Goal: Information Seeking & Learning: Get advice/opinions

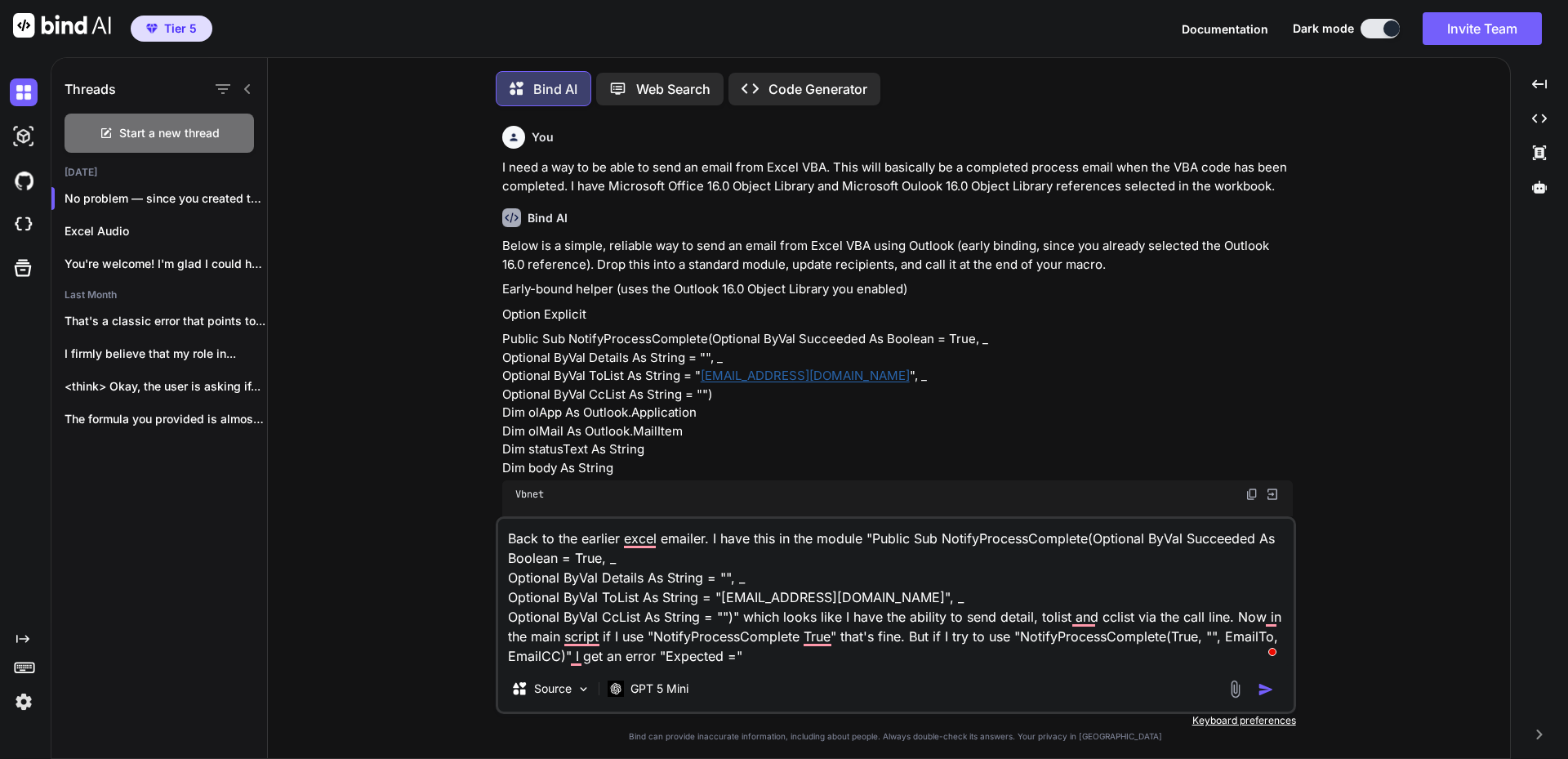
scroll to position [1307, 0]
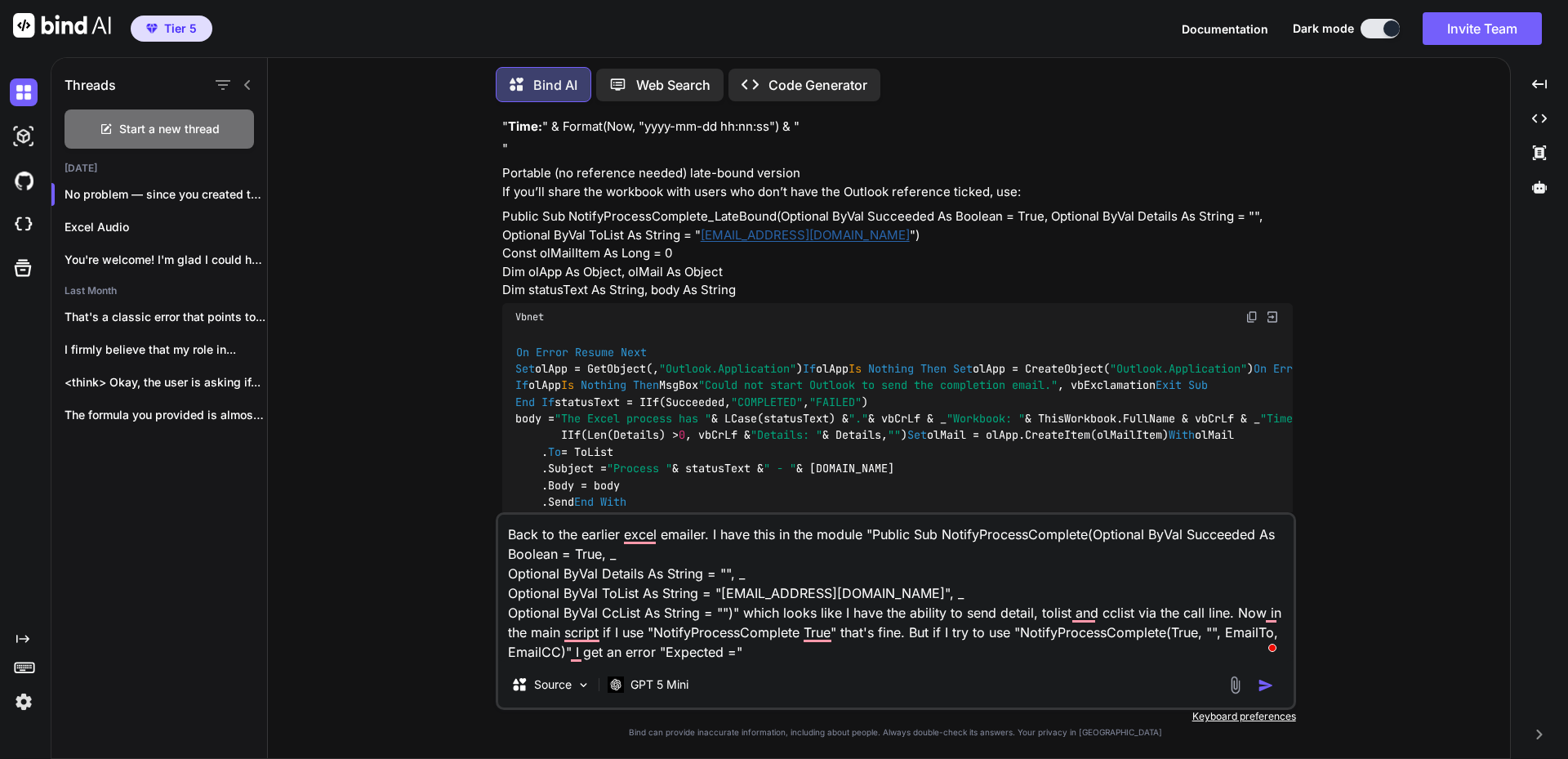
drag, startPoint x: 797, startPoint y: 654, endPoint x: 438, endPoint y: 508, distance: 387.6
click at [438, 507] on div "You I need a way to be able to send an email from Excel VBA. This will basicall…" at bounding box center [895, 437] width 1229 height 643
type textarea "x"
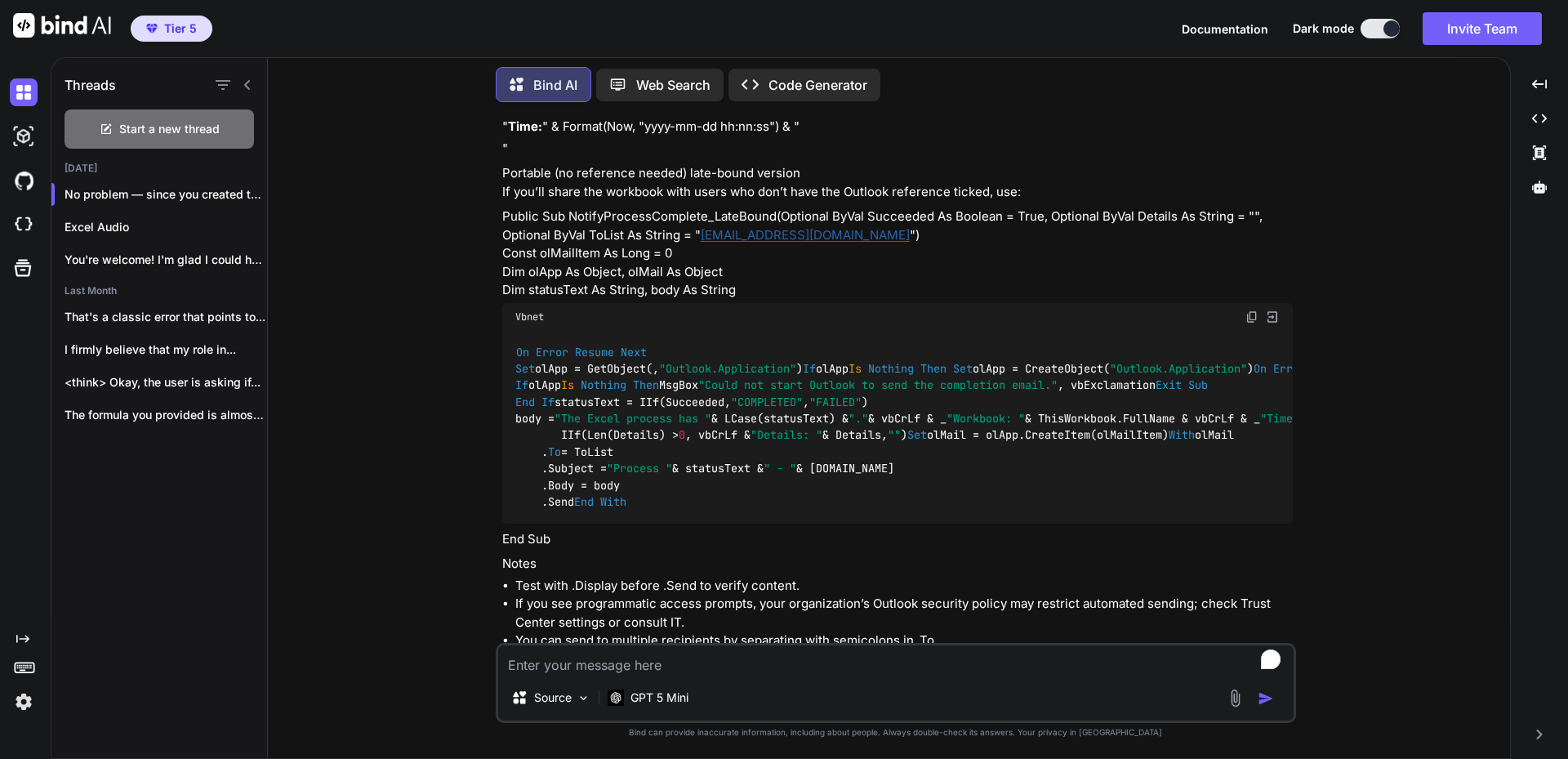
click at [1230, 695] on img at bounding box center [1235, 698] width 18 height 18
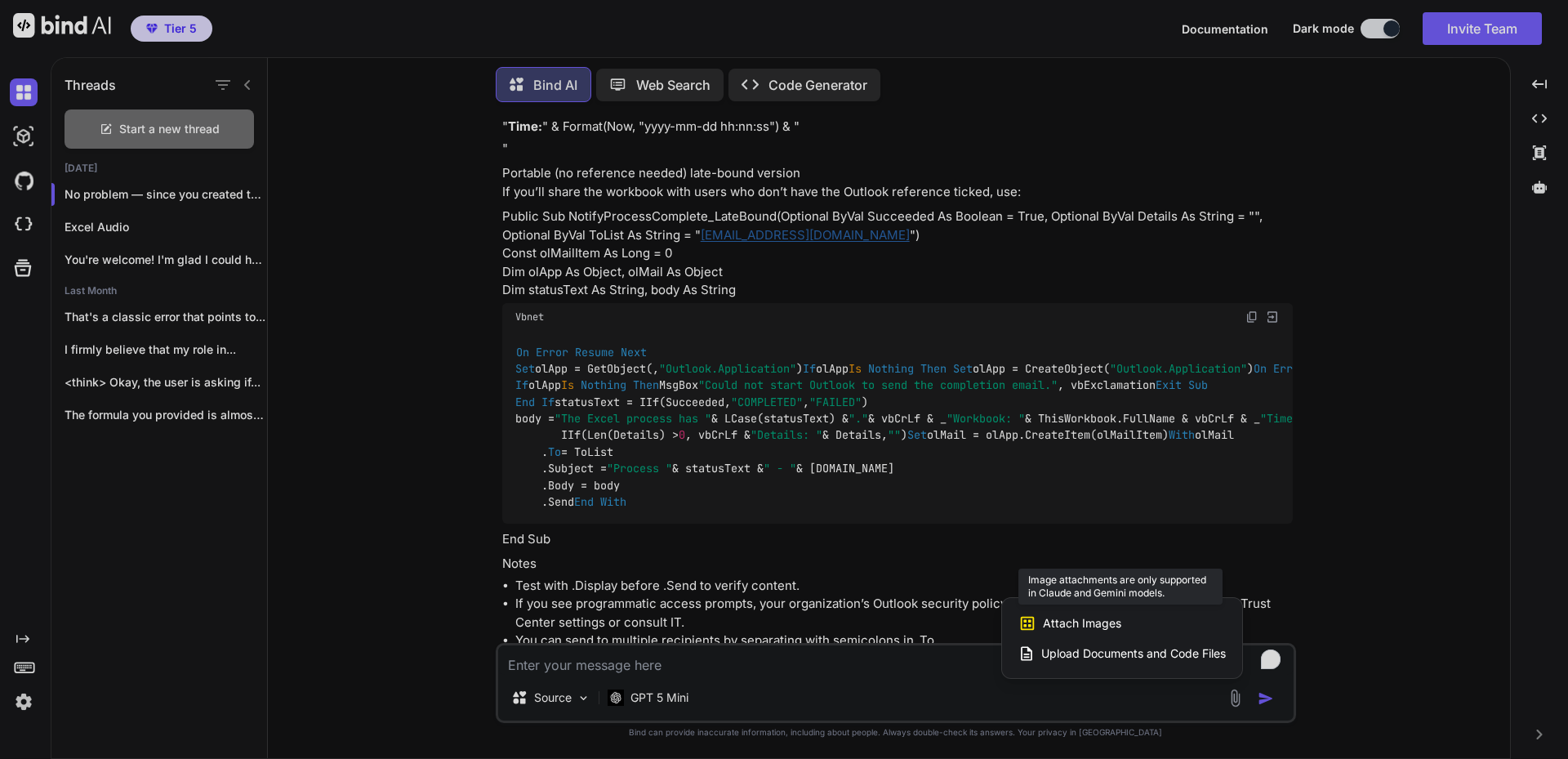
click at [1106, 619] on span "Attach Images" at bounding box center [1082, 624] width 78 height 17
click at [686, 691] on div at bounding box center [784, 379] width 1568 height 759
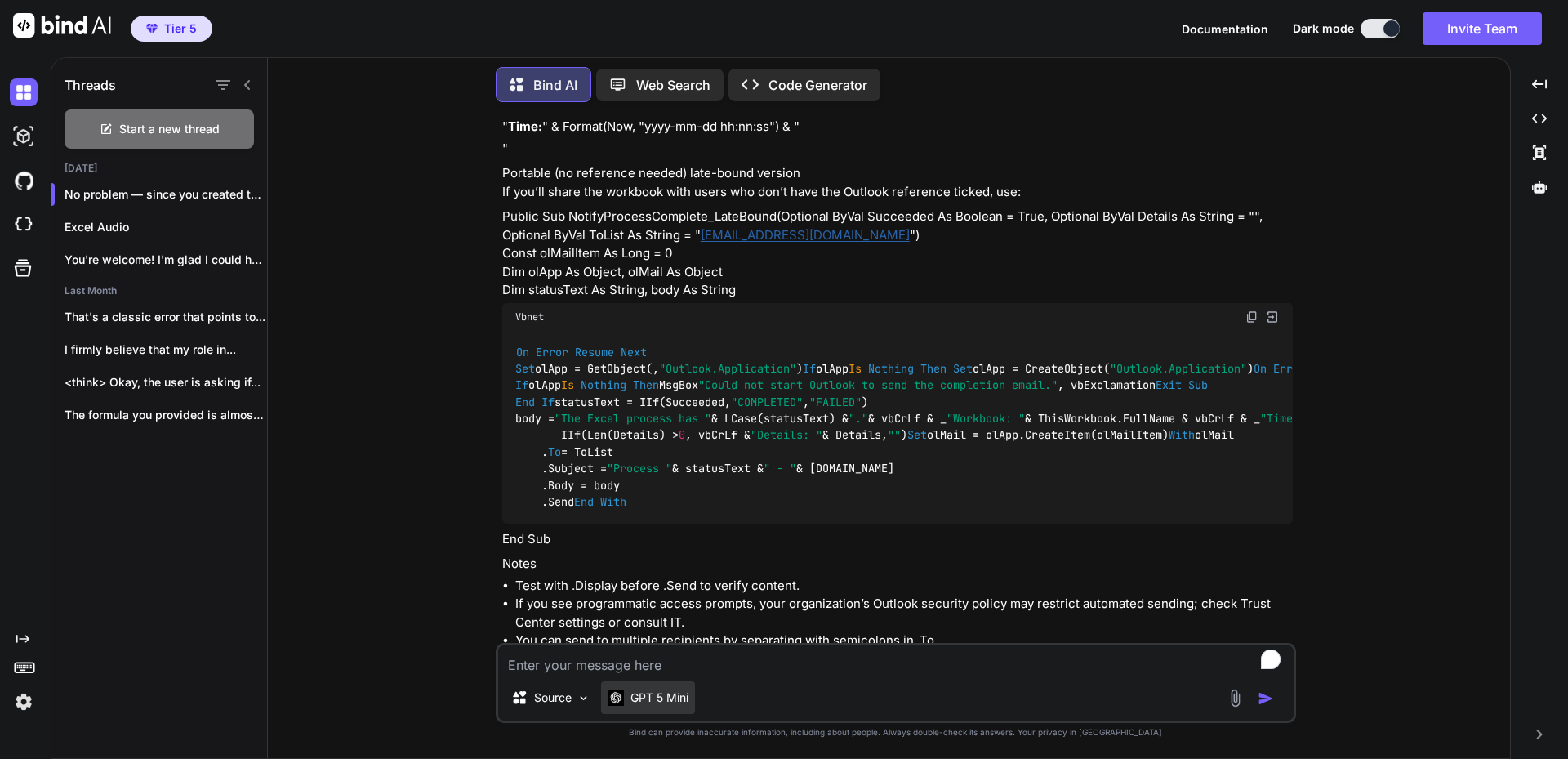
click at [683, 692] on p "GPT 5 Mini" at bounding box center [659, 698] width 58 height 17
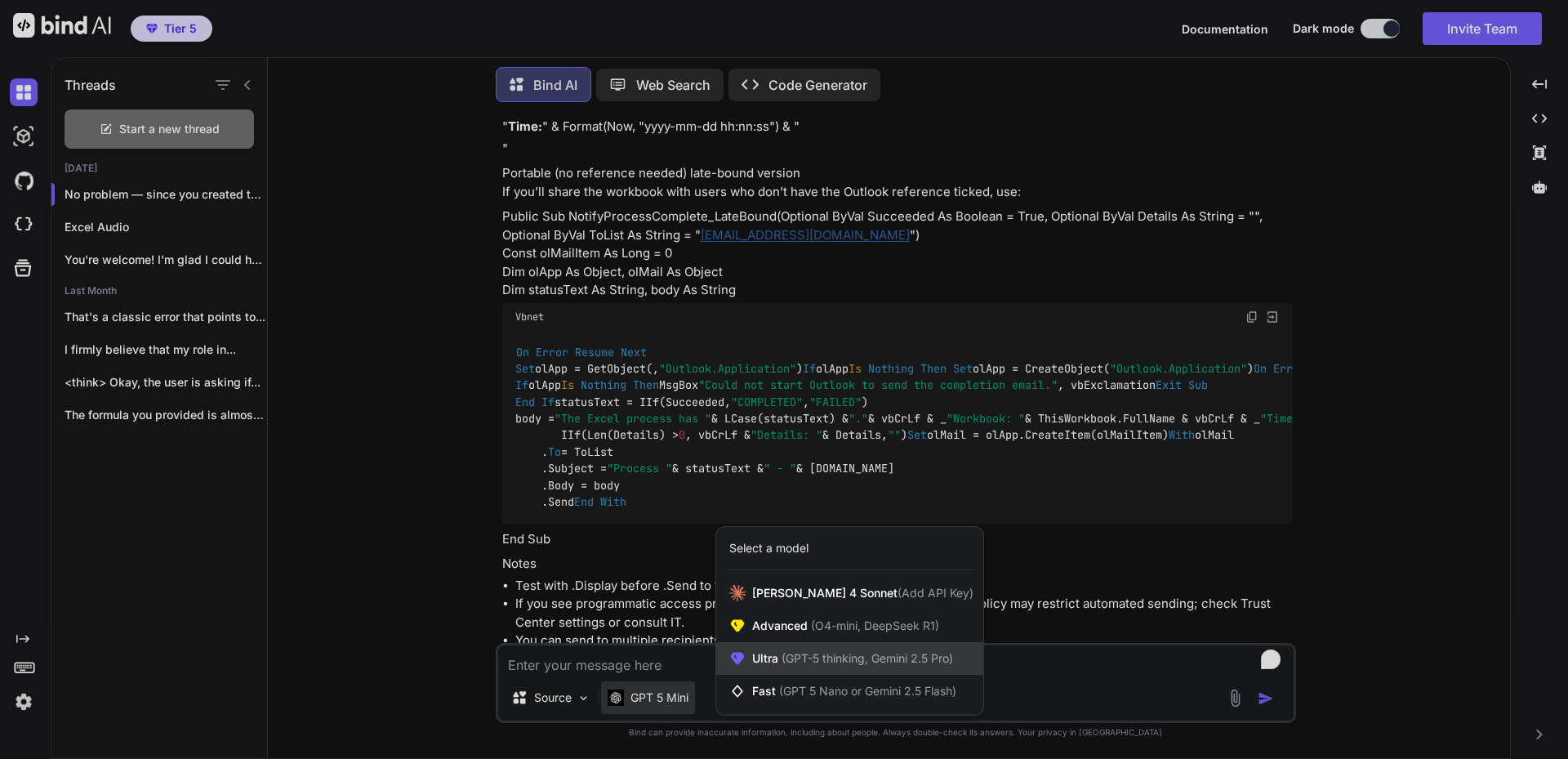
click at [859, 652] on span "(GPT-5 thinking, Gemini 2.5 Pro)" at bounding box center [865, 658] width 175 height 14
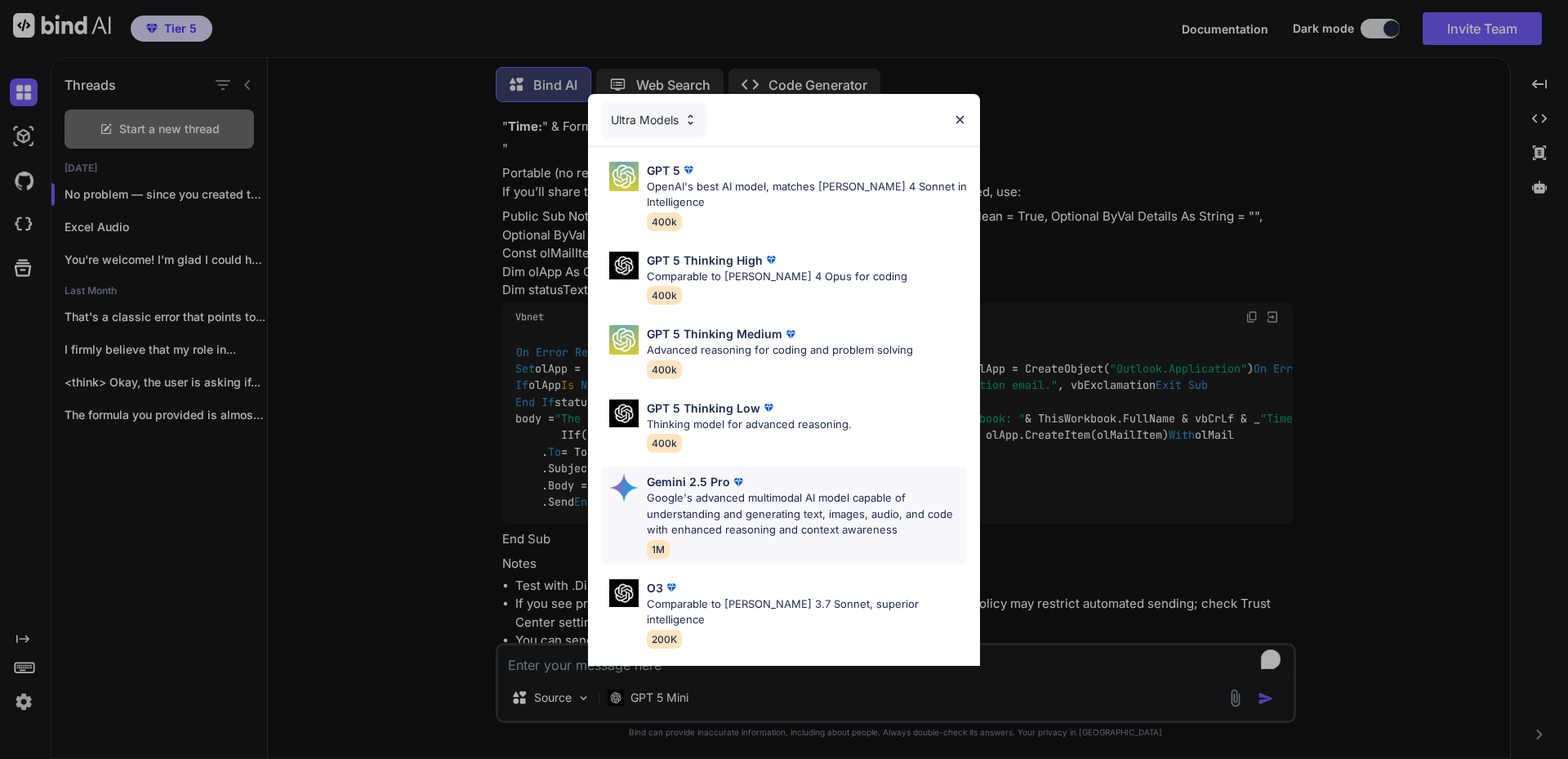
click at [731, 489] on img at bounding box center [738, 482] width 17 height 17
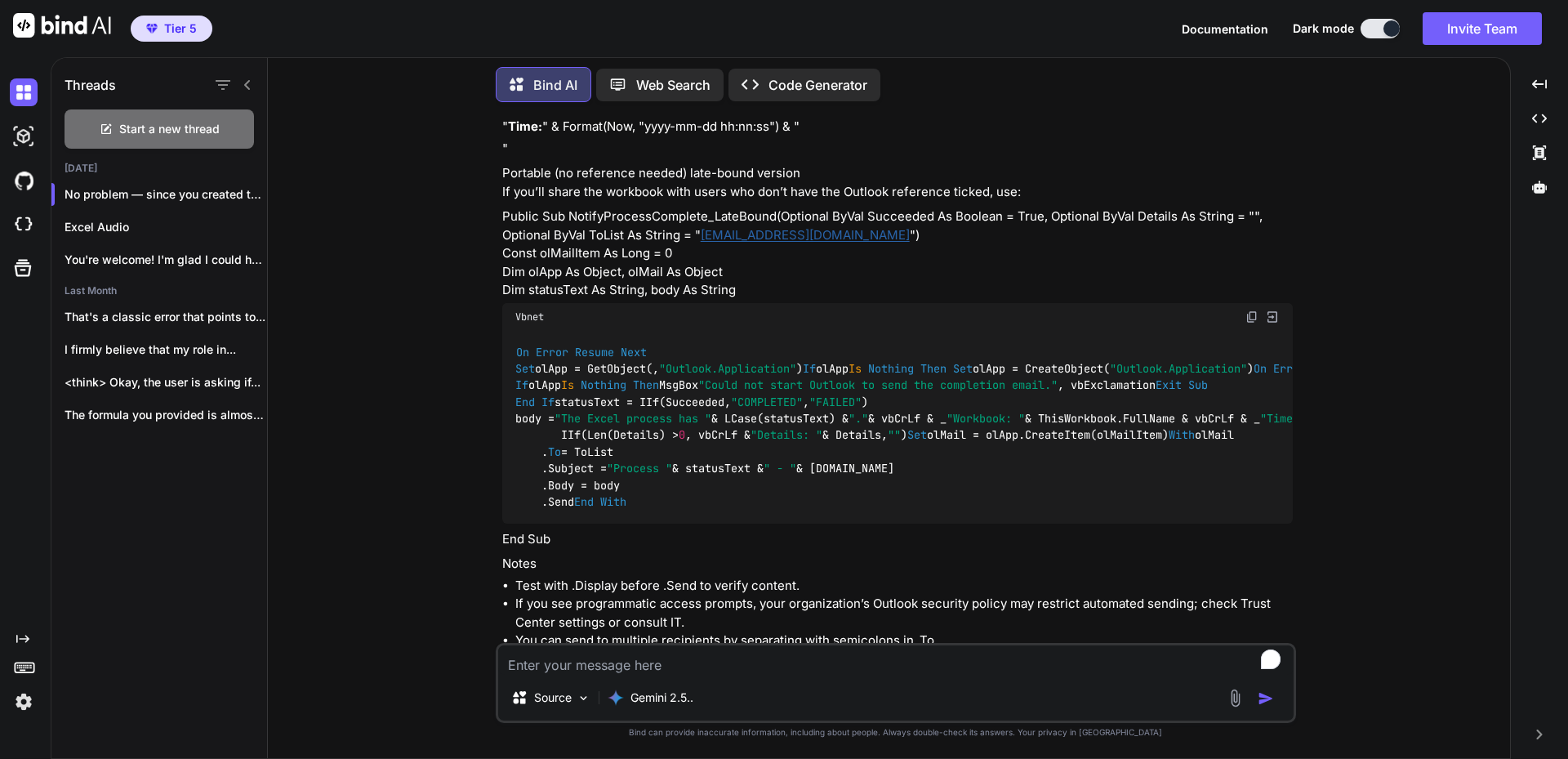
click at [1235, 693] on img at bounding box center [1235, 698] width 18 height 18
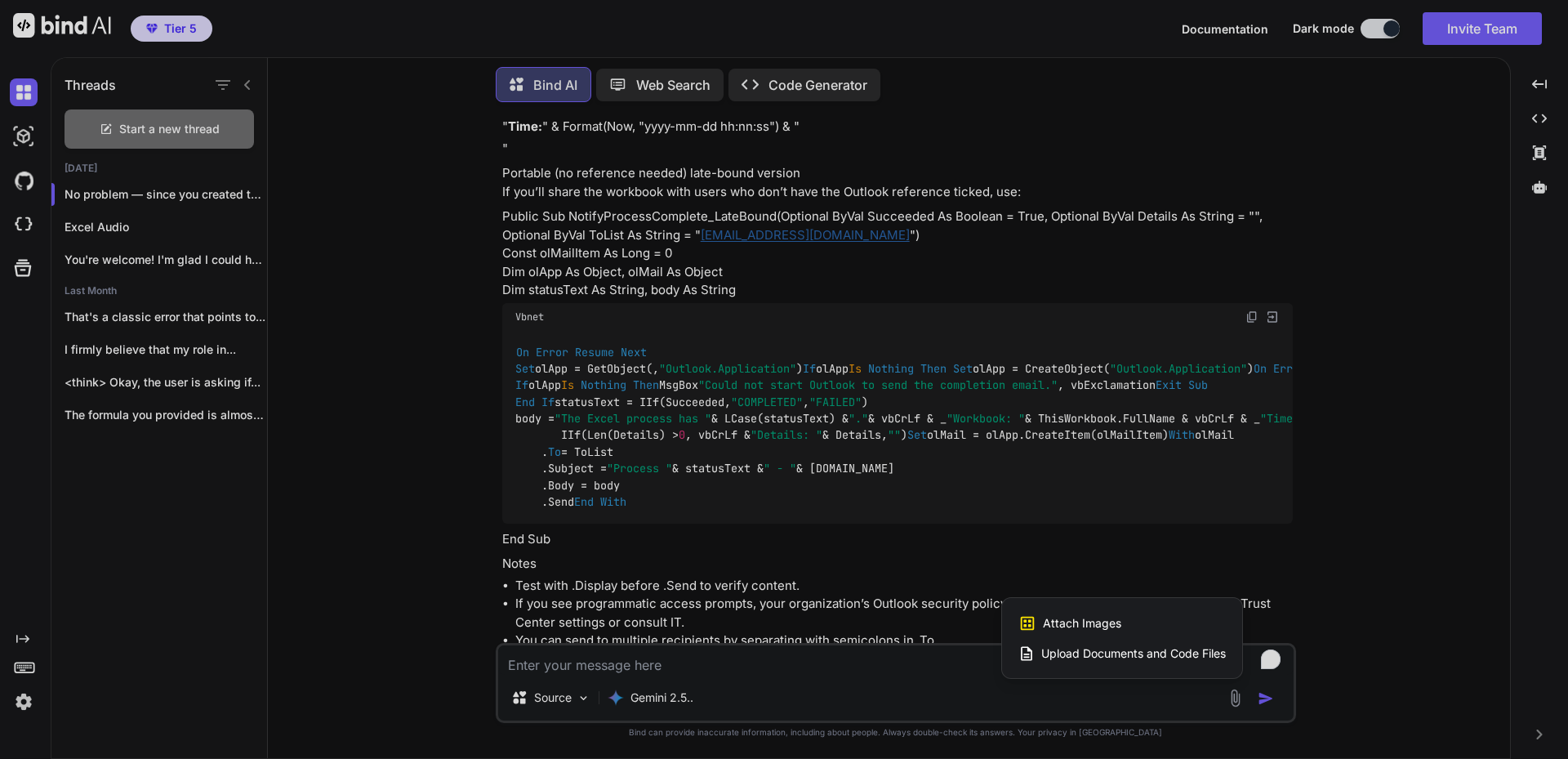
click at [1125, 625] on div "Attach Images Image attachments are only supported in Claude and Gemini models." at bounding box center [1122, 623] width 207 height 31
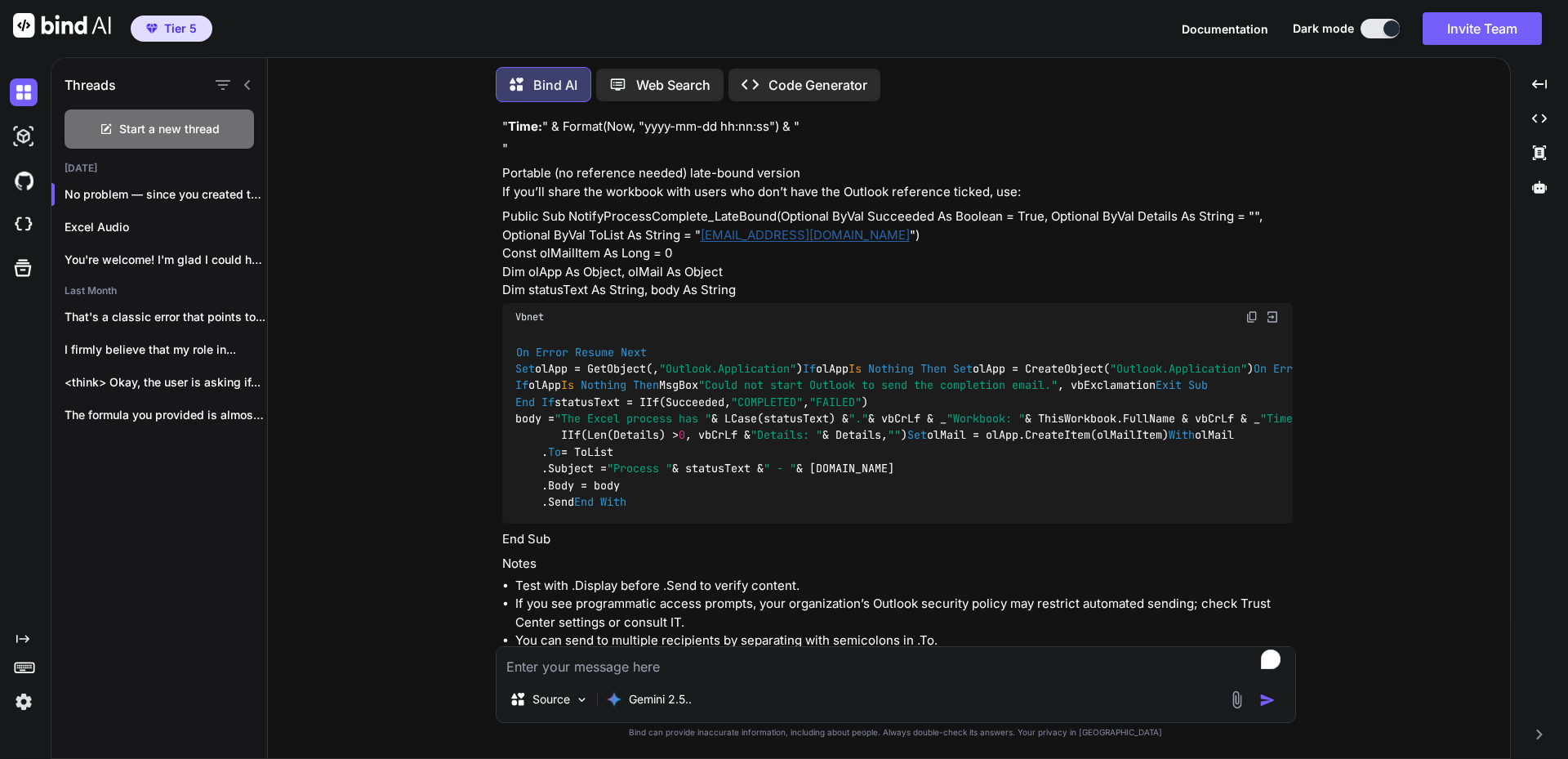
type input "C:\fakepath\[DATE] 17_31_13-Microsoft Visual Basic.png"
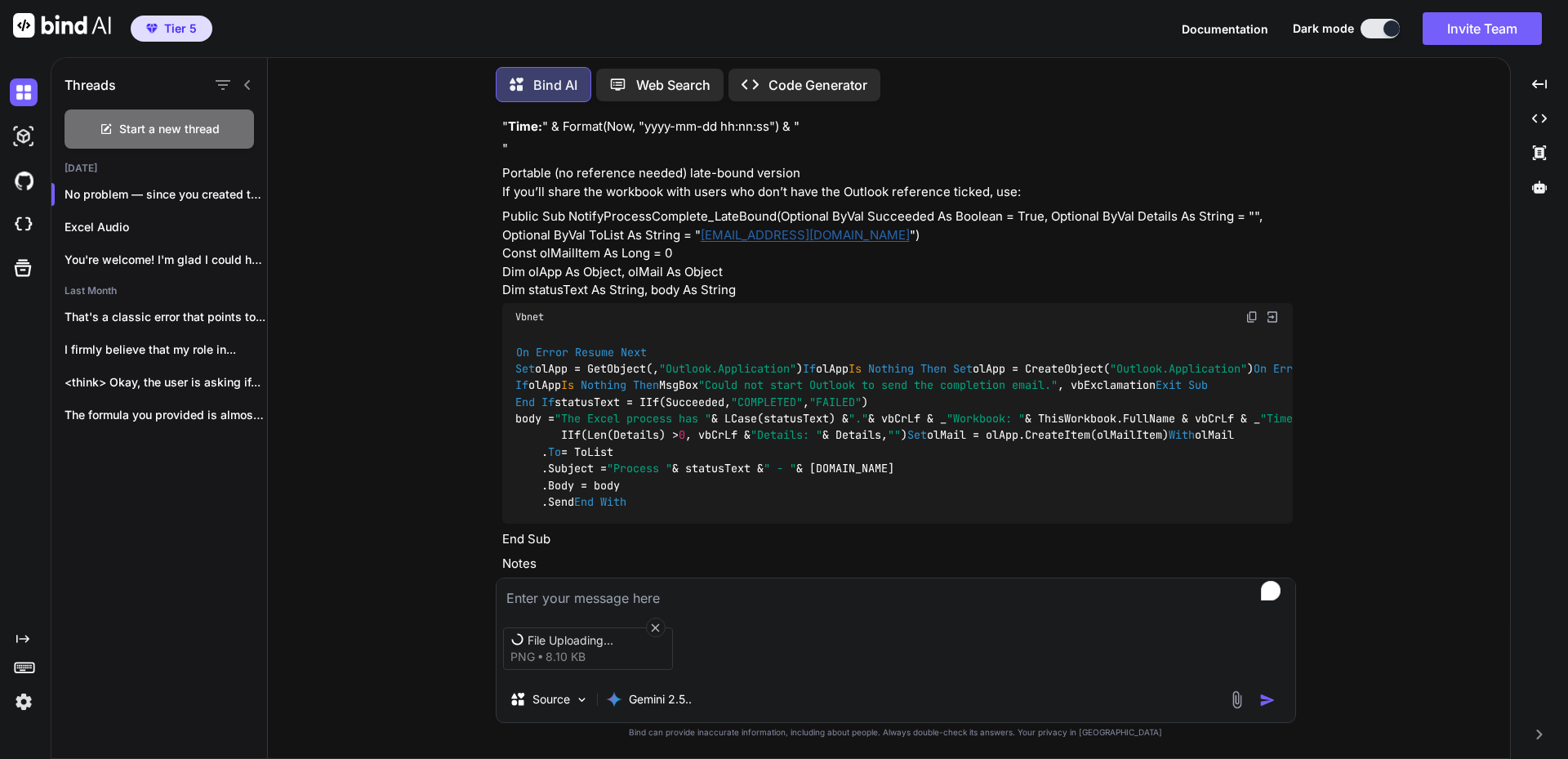
click at [771, 589] on textarea "To enrich screen reader interactions, please activate Accessibility in Grammarl…" at bounding box center [896, 593] width 799 height 29
type textarea "I'm getting the error in Excel when trying to send an email through the VBA scr…"
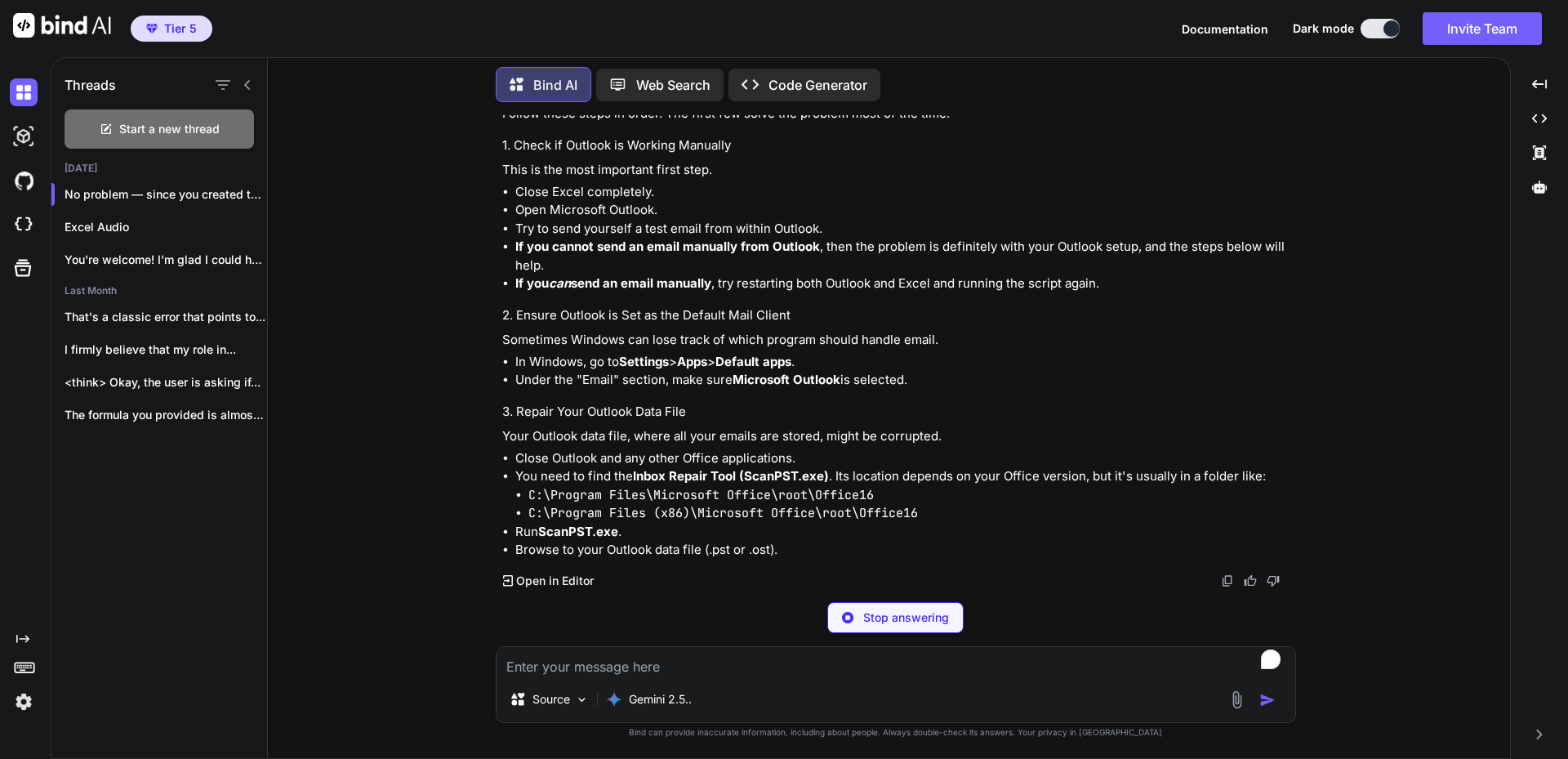
scroll to position [4349, 0]
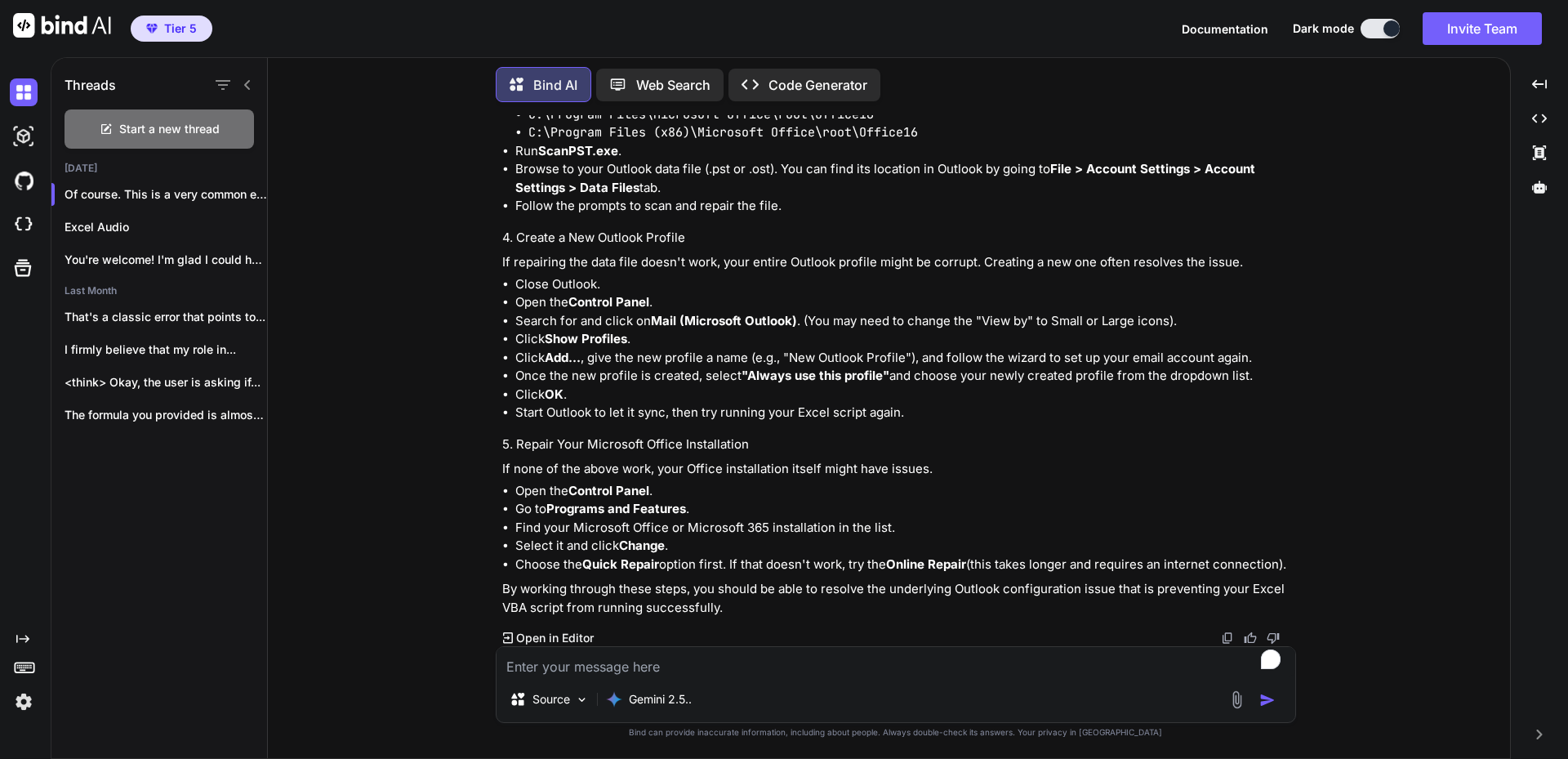
click at [762, 655] on textarea "To enrich screen reader interactions, please activate Accessibility in Grammarl…" at bounding box center [896, 661] width 799 height 29
type textarea "I got a step further."
click at [1237, 696] on img at bounding box center [1237, 700] width 18 height 18
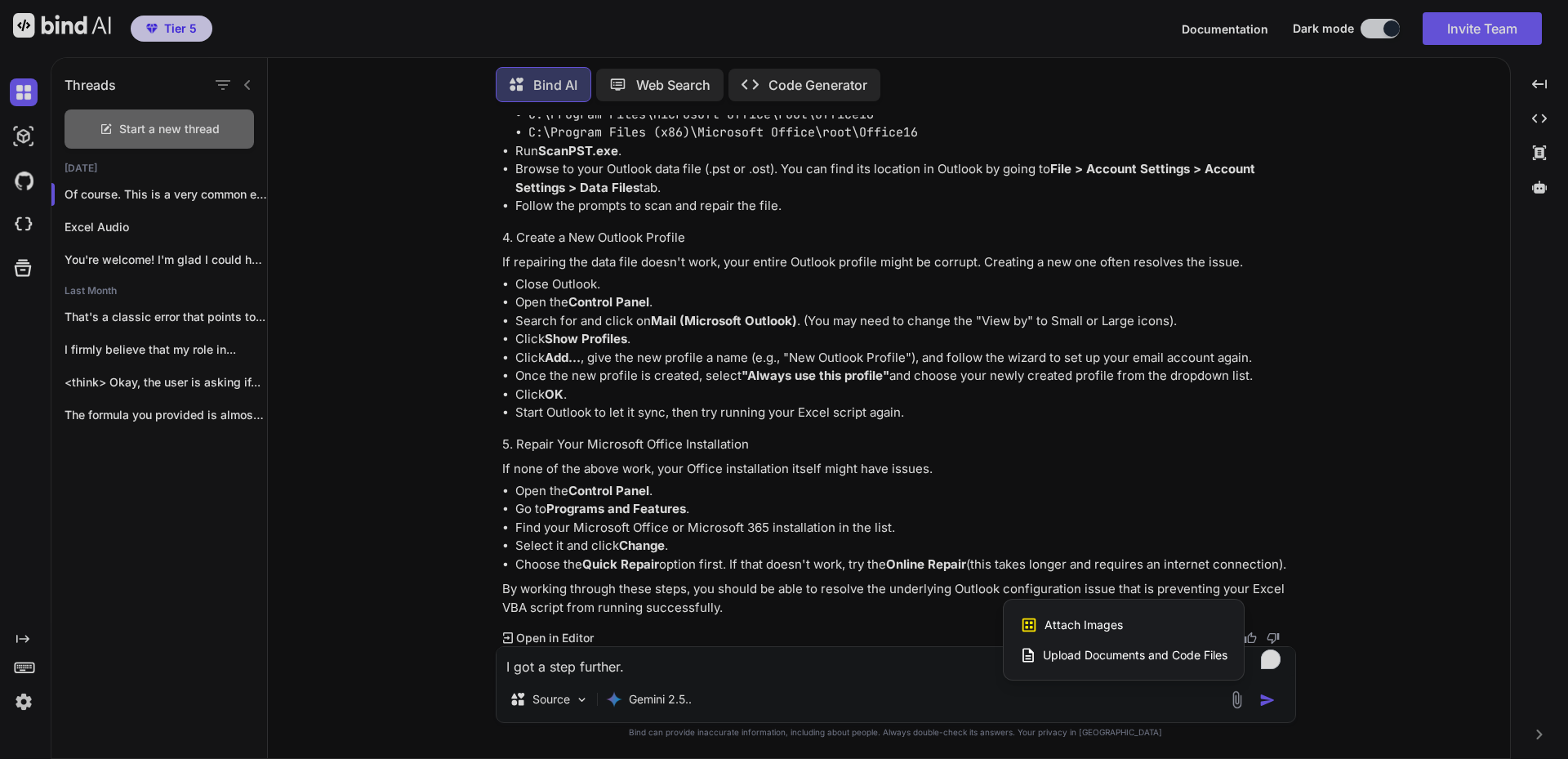
click at [1154, 628] on div "Attach Images Image attachments are only supported in Claude and Gemini models." at bounding box center [1124, 625] width 207 height 31
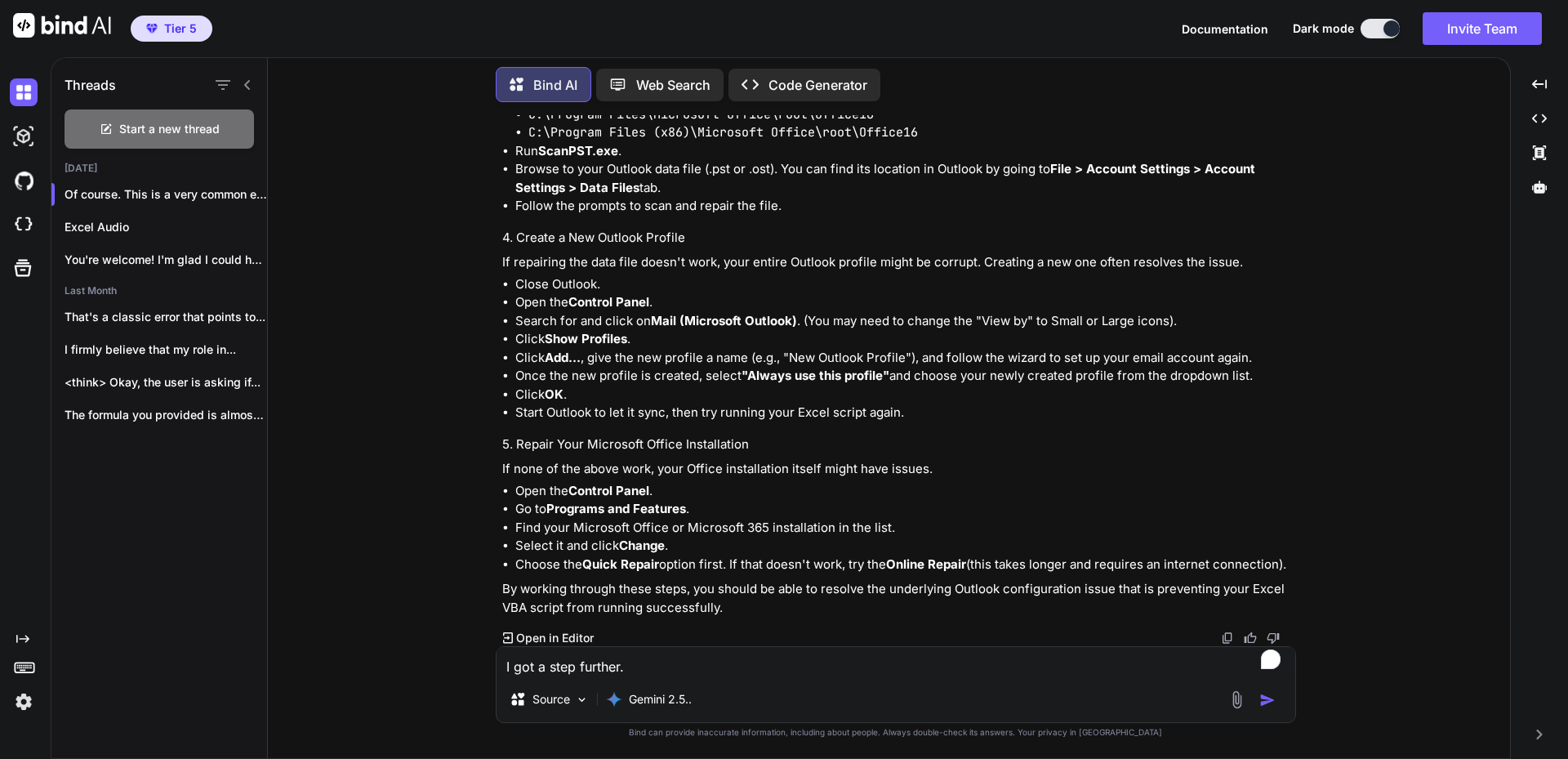
type input "C:\fakepath\[DATE] 17_50_47-Microsoft Visual Basic.png"
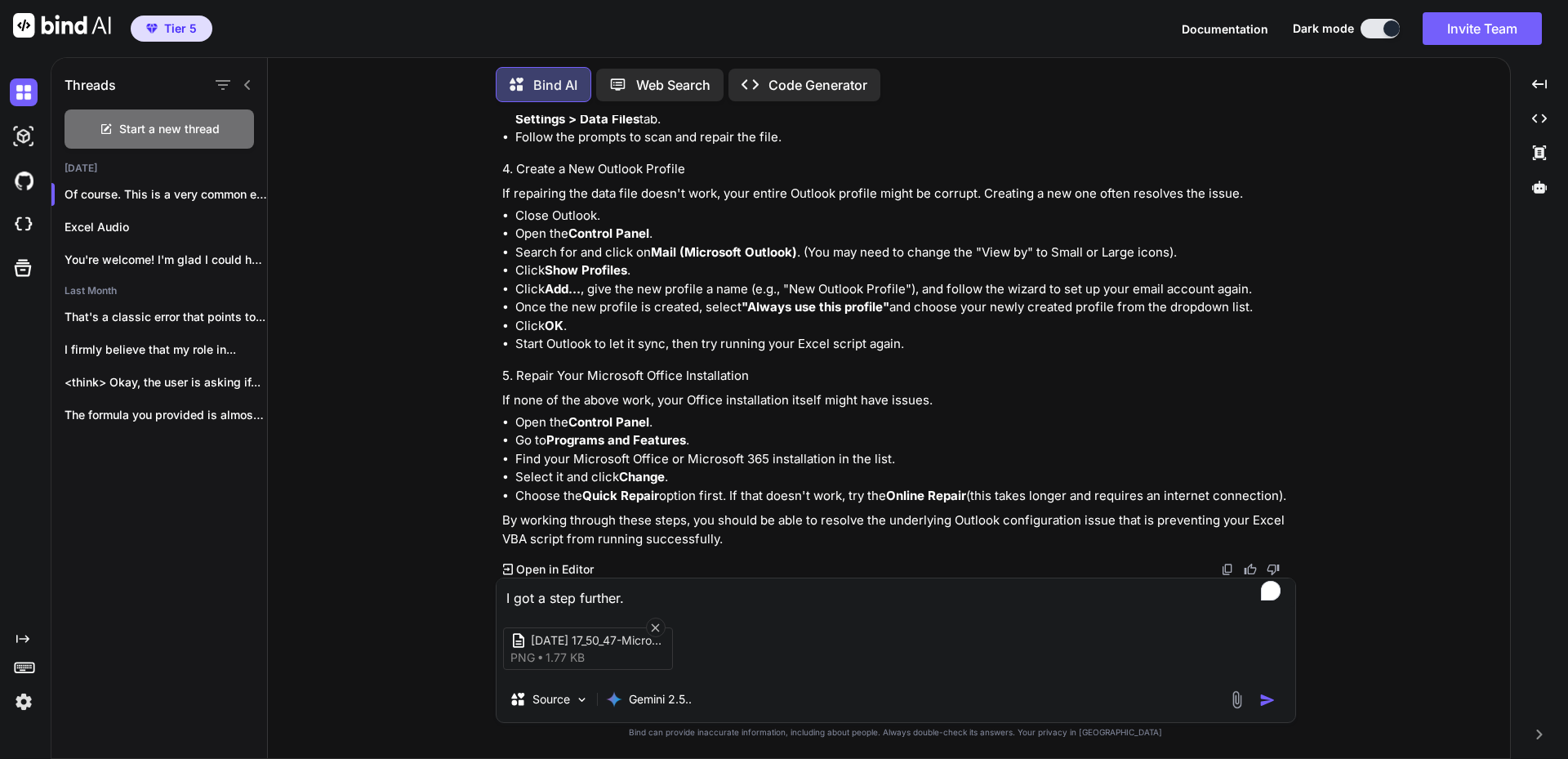
click at [1267, 696] on img "button" at bounding box center [1267, 700] width 17 height 17
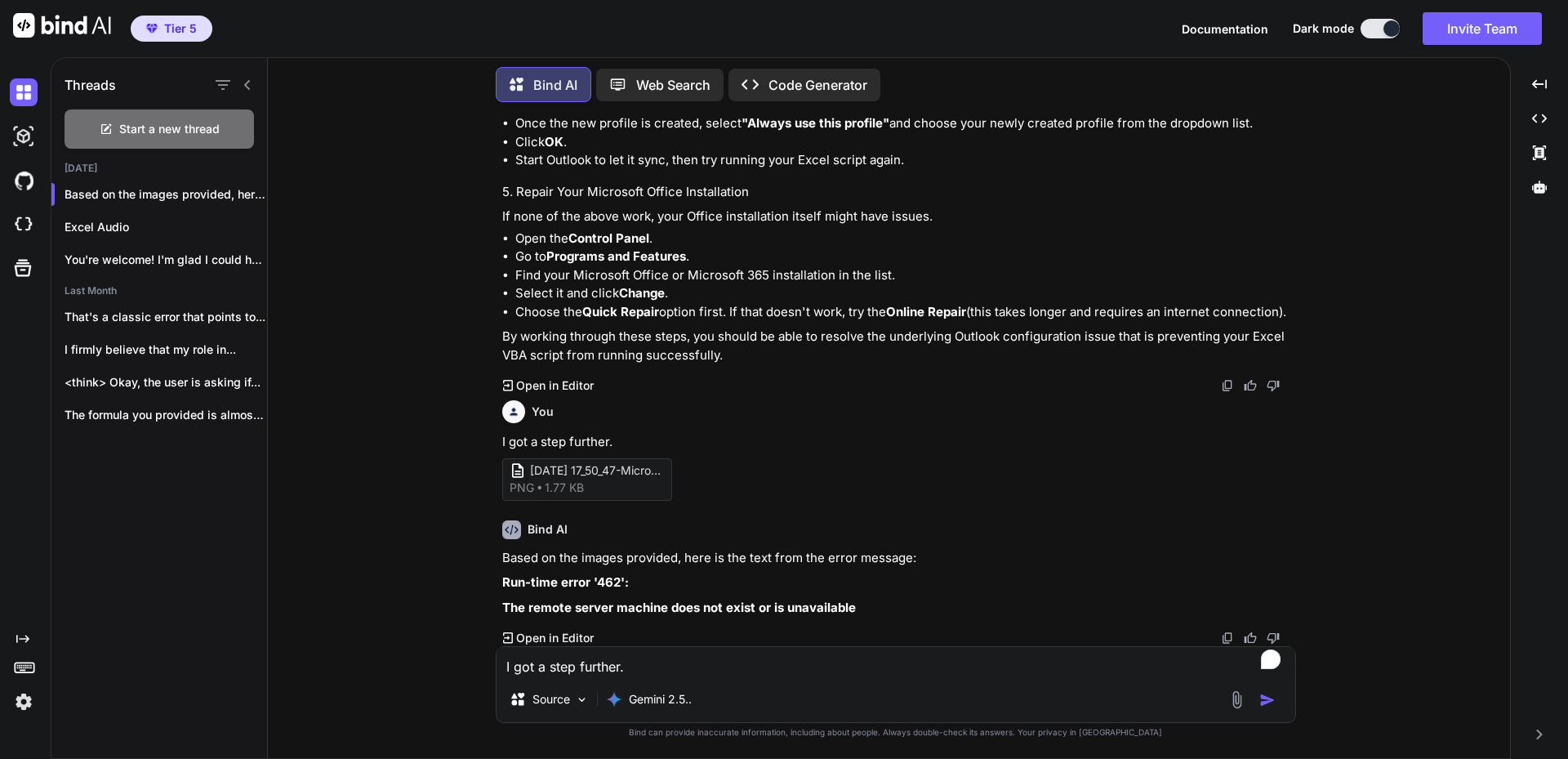
scroll to position [5251, 0]
click at [793, 662] on textarea "I got a step further." at bounding box center [896, 661] width 799 height 29
type textarea "but how can i fix it?"
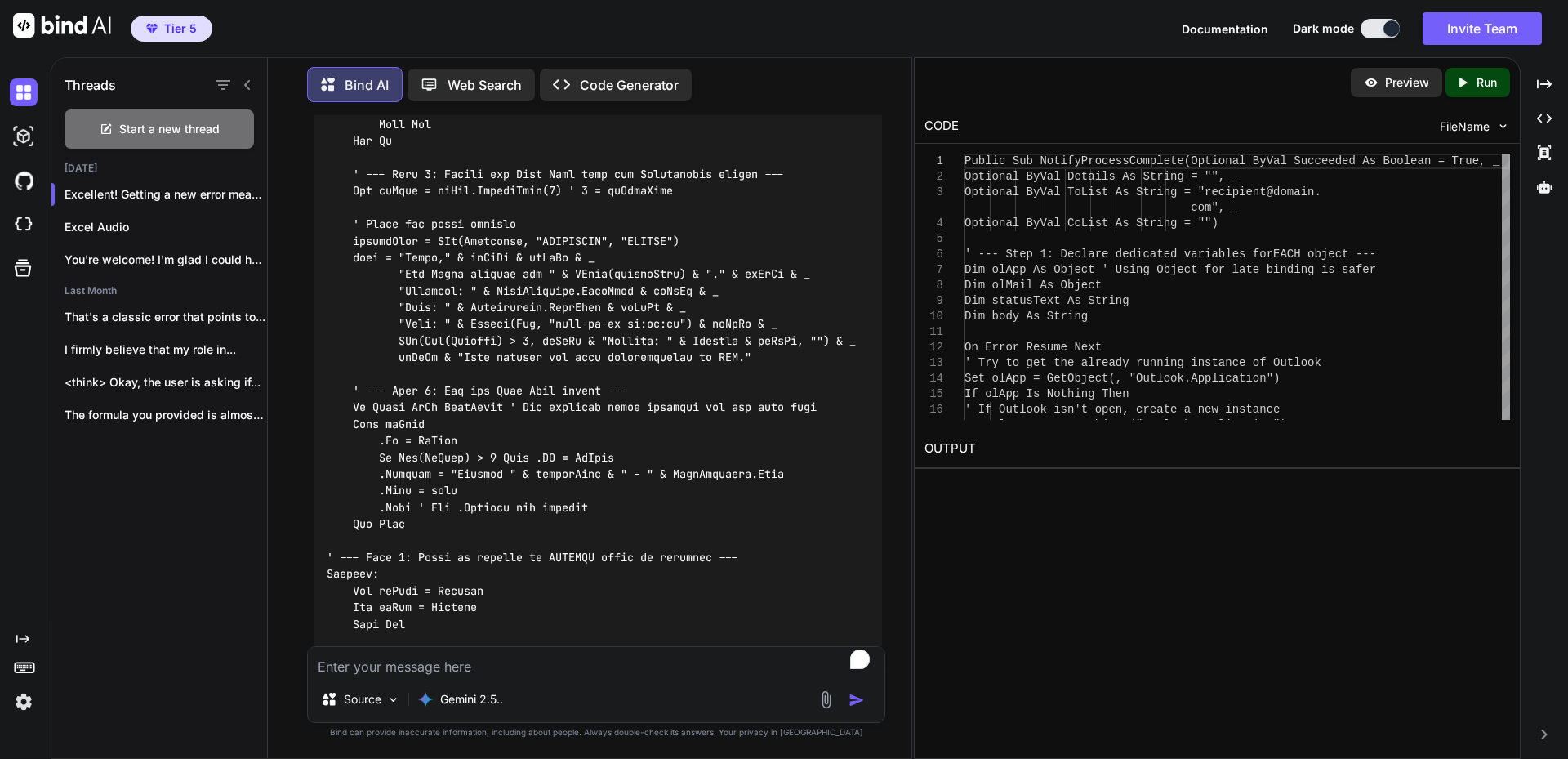
scroll to position [6552, 0]
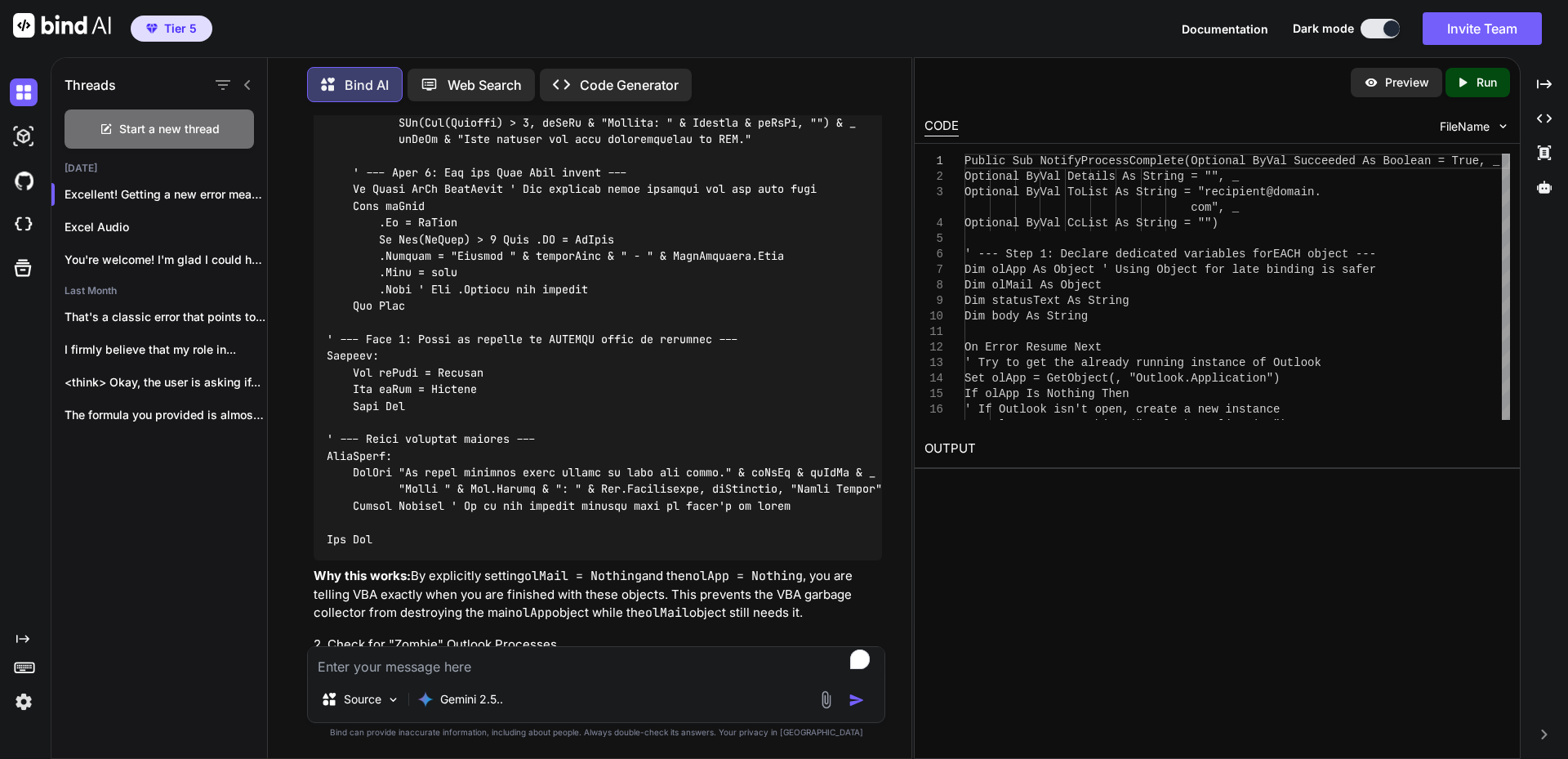
drag, startPoint x: 353, startPoint y: 287, endPoint x: 468, endPoint y: 337, distance: 125.4
click at [468, 337] on code at bounding box center [627, 31] width 601 height 1033
copy code "Dim olApp As Object ' Using Object for late binding is safer Dim olMail As Obje…"
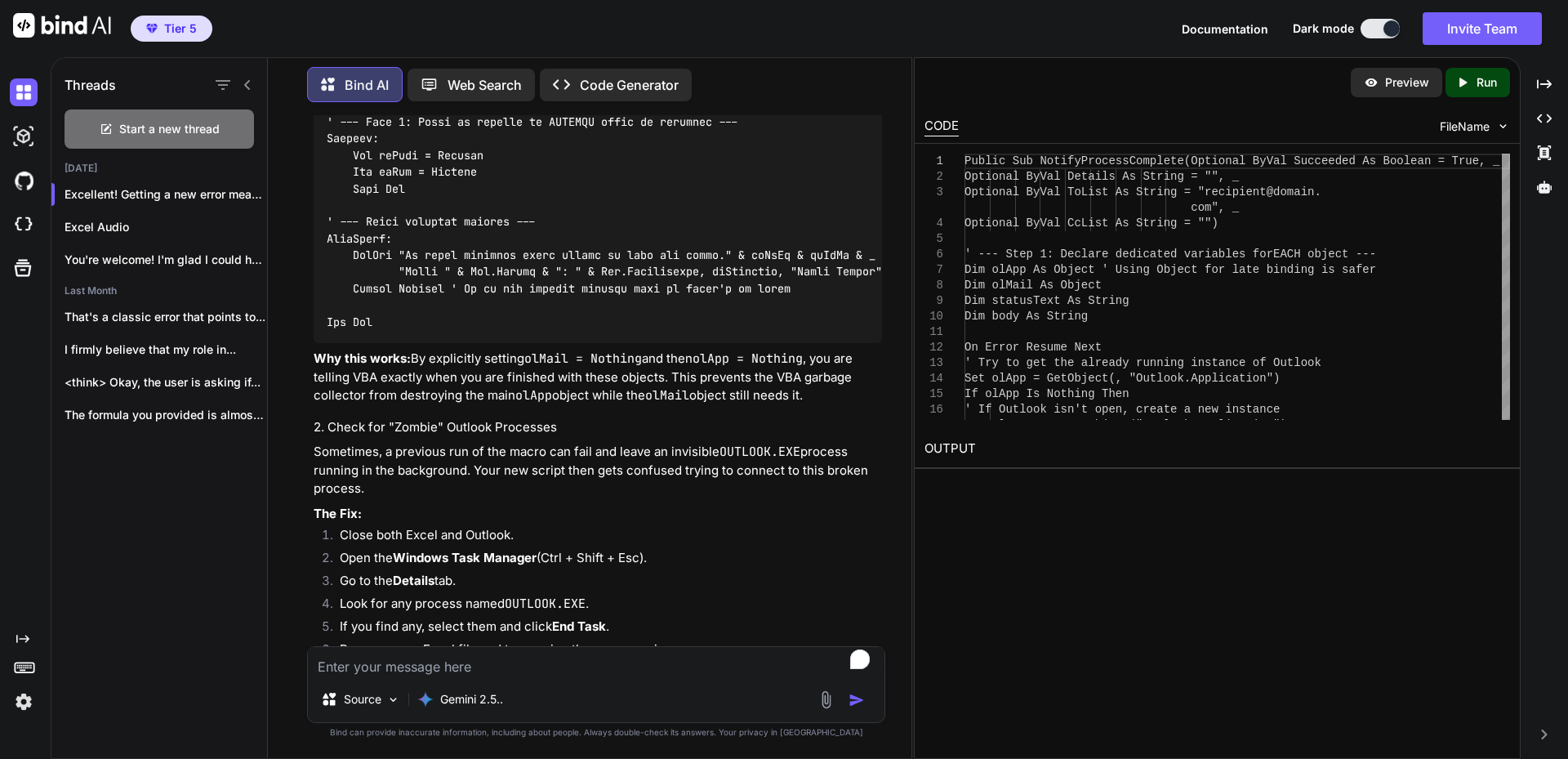
drag, startPoint x: 351, startPoint y: 154, endPoint x: 472, endPoint y: 372, distance: 249.3
copy code "On Error Resume Next ' Try to get the already running instance of Outlook Set o…"
drag, startPoint x: 349, startPoint y: 436, endPoint x: 301, endPoint y: 159, distance: 281.1
click at [301, 159] on div "You I need a way to be able to send an email from Excel VBA. This will basicall…" at bounding box center [595, 437] width 630 height 643
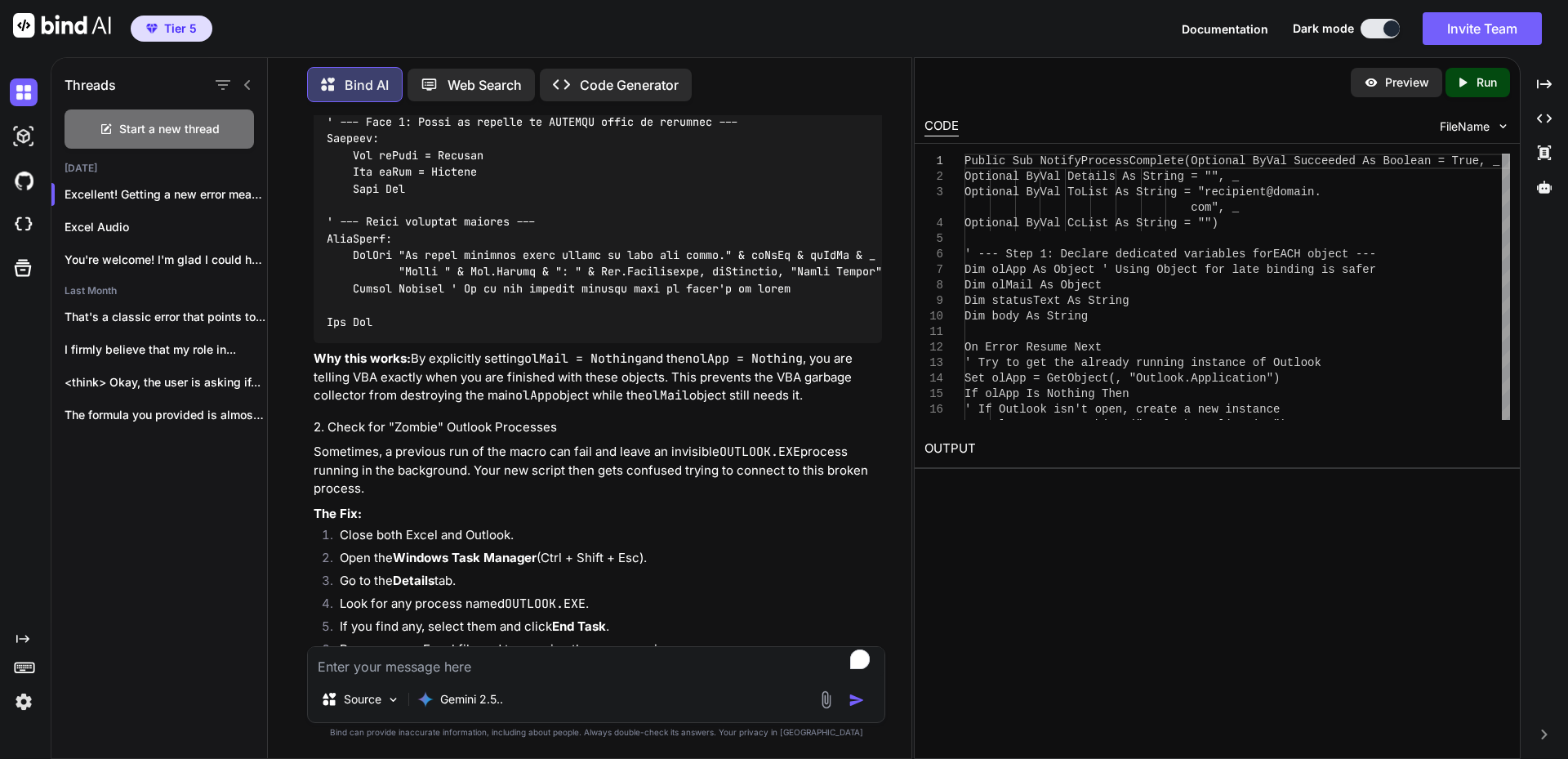
copy code "On Error Resume Next ' Try to get the already running instance of Outlook Set o…"
drag, startPoint x: 524, startPoint y: 451, endPoint x: 357, endPoint y: 457, distance: 167.1
copy code "Build the email content"
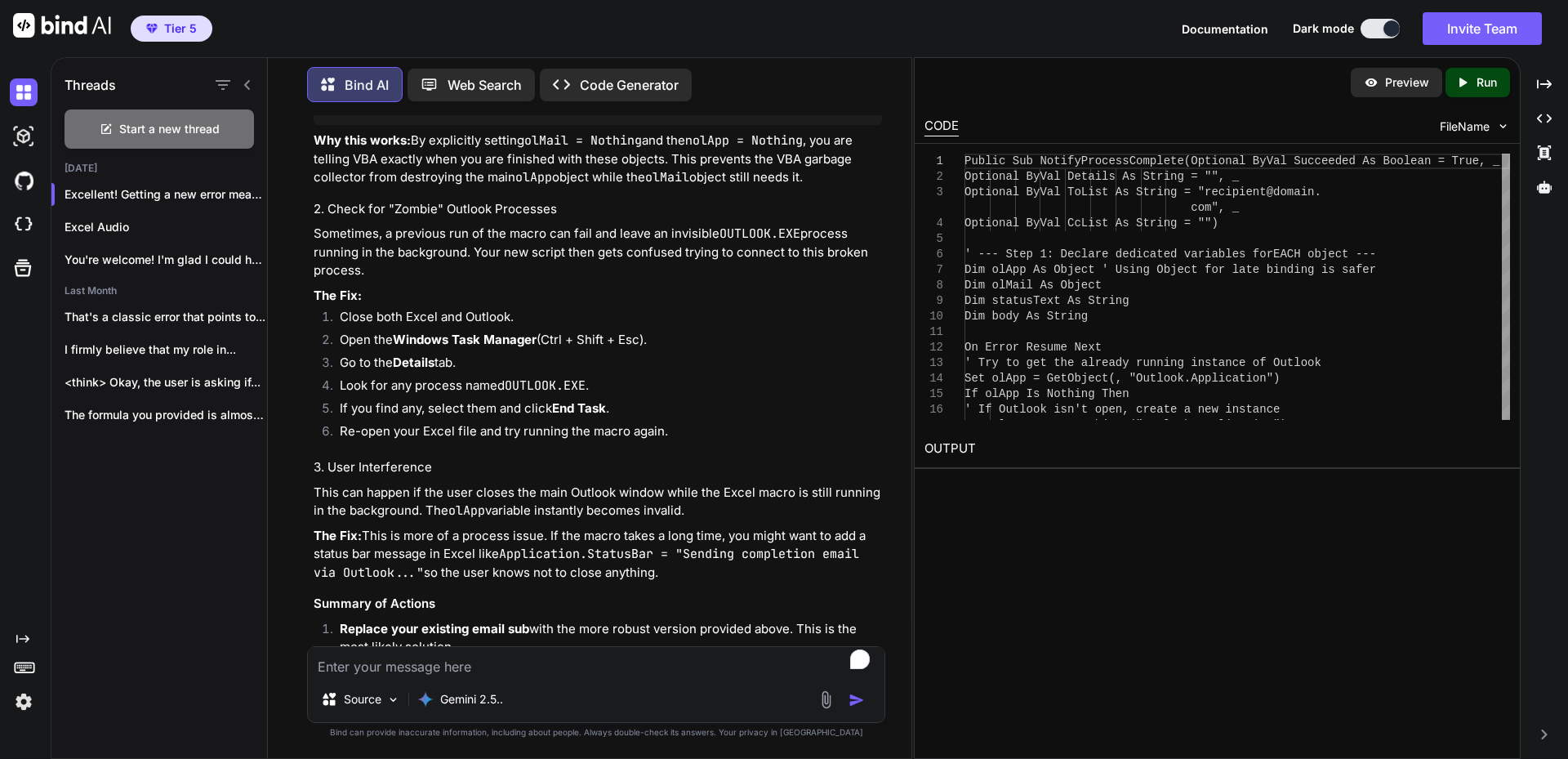
drag, startPoint x: 353, startPoint y: 417, endPoint x: 438, endPoint y: 533, distance: 143.8
copy code "On Error GoTo MailError ' Add specific error handling for the mail part With ol…"
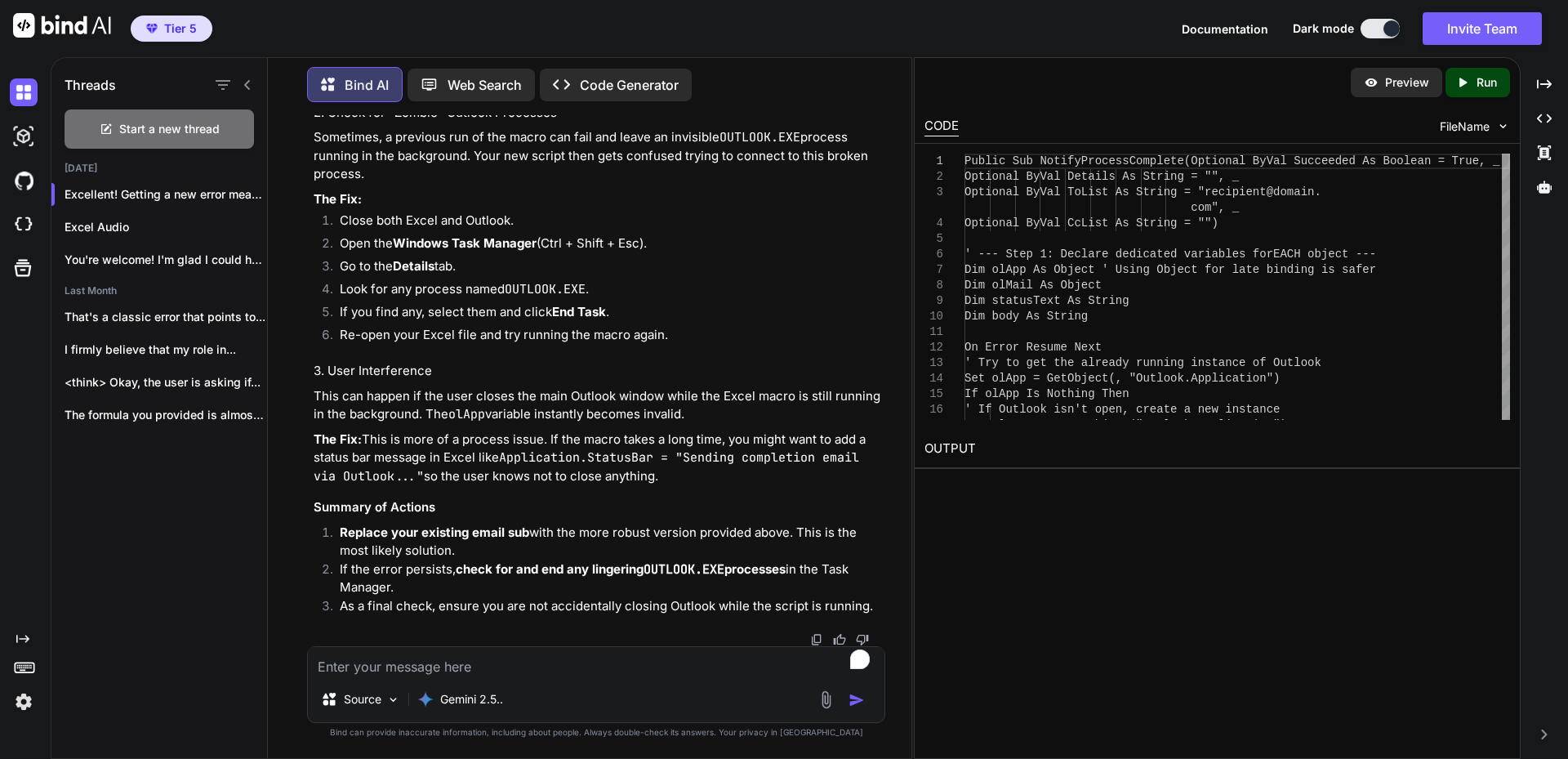
scroll to position [7205, 0]
drag, startPoint x: 326, startPoint y: 347, endPoint x: 837, endPoint y: 524, distance: 540.8
copy code "' --- Step 4: Clean up objects in REVERSE order of creation --- Cleanup: Set ol…"
